Goal: Navigation & Orientation: Find specific page/section

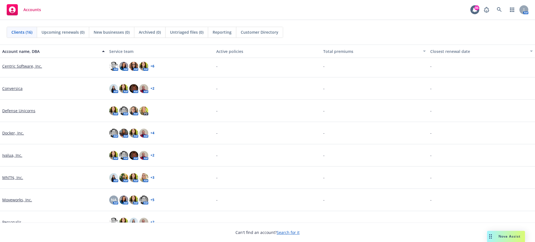
scroll to position [174, 0]
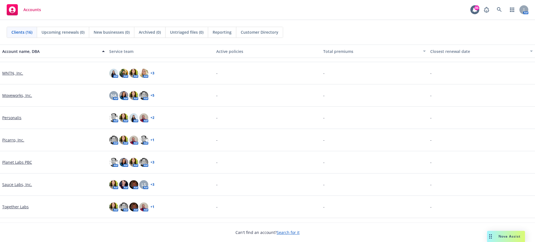
click at [25, 184] on link "Sauce Labs, Inc." at bounding box center [17, 185] width 30 height 6
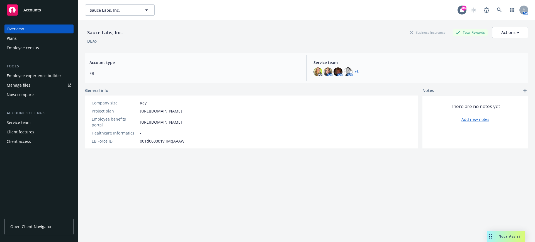
click at [22, 74] on div "Employee experience builder" at bounding box center [34, 75] width 55 height 9
click at [128, 9] on span "Sauce Labs, Inc." at bounding box center [114, 10] width 48 height 6
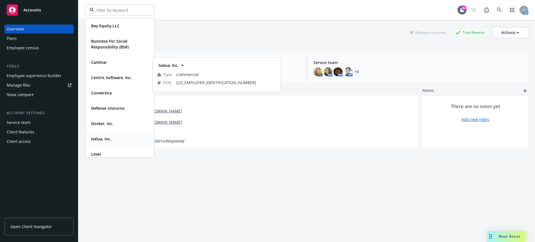
scroll to position [105, 0]
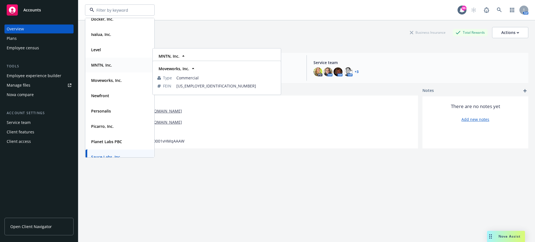
click at [107, 65] on strong "MNTN, Inc." at bounding box center [101, 64] width 21 height 5
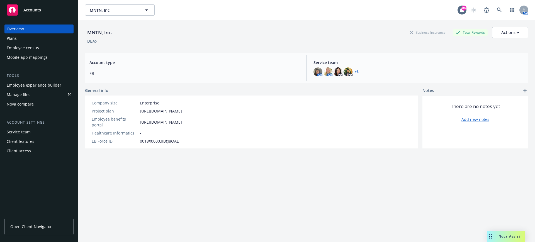
click at [28, 228] on span "Open Client Navigator" at bounding box center [31, 227] width 42 height 6
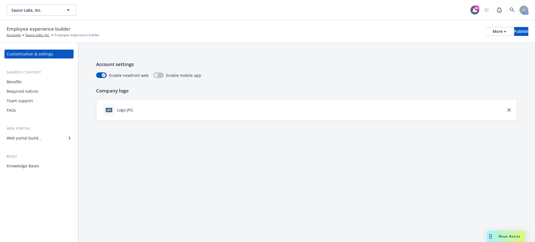
click at [23, 138] on div "Web portal builder" at bounding box center [24, 138] width 35 height 9
